Goal: Transaction & Acquisition: Obtain resource

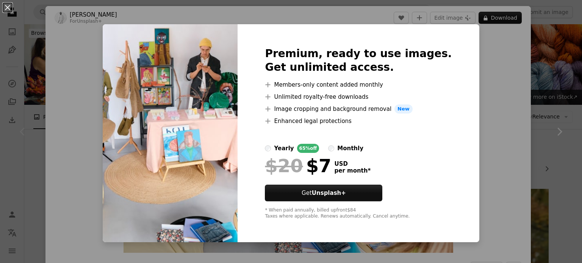
click at [535, 45] on div "An X shape Premium, ready to use images. Get unlimited access. A plus sign Memb…" at bounding box center [291, 131] width 582 height 263
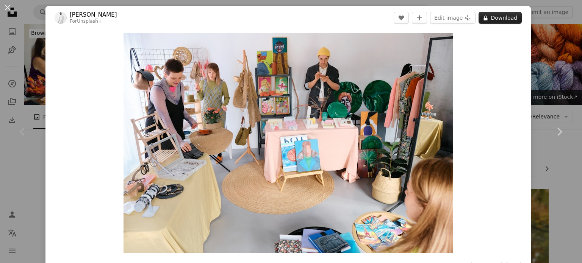
click at [499, 17] on button "A lock Download" at bounding box center [500, 18] width 43 height 12
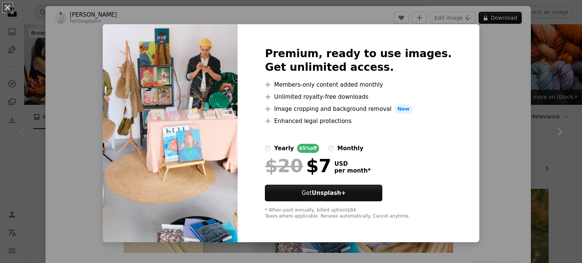
click at [534, 70] on div "An X shape Premium, ready to use images. Get unlimited access. A plus sign Memb…" at bounding box center [291, 131] width 582 height 263
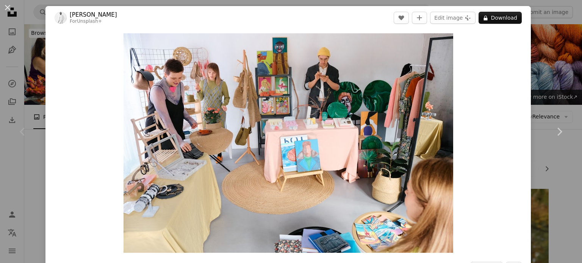
click at [560, 80] on div "An X shape Chevron left Chevron right [PERSON_NAME] For Unsplash+ A heart A plu…" at bounding box center [291, 131] width 582 height 263
